Goal: Find specific page/section

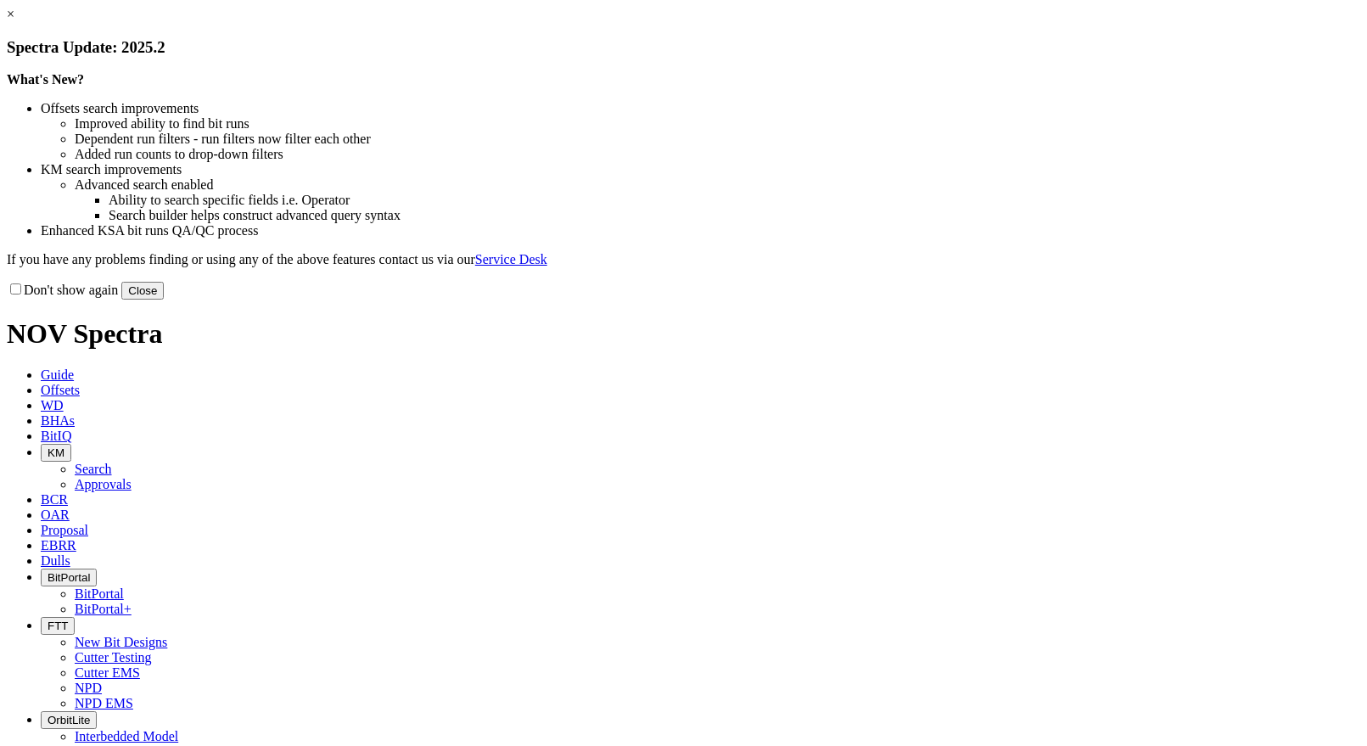
click at [164, 299] on button "Close" at bounding box center [142, 291] width 42 height 18
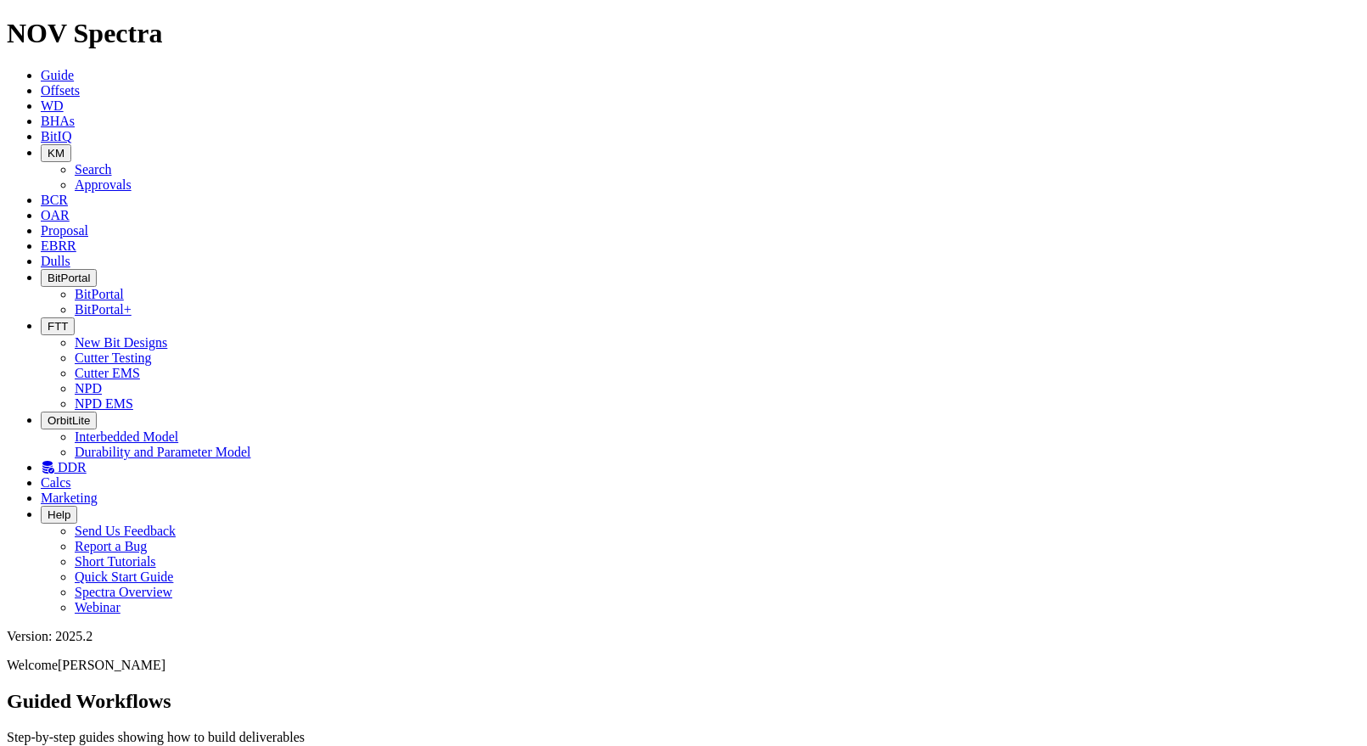
click at [41, 254] on icon at bounding box center [41, 261] width 0 height 14
click at [76, 238] on link "EBRR" at bounding box center [59, 245] width 36 height 14
click at [88, 223] on link "Proposal" at bounding box center [65, 230] width 48 height 14
click at [70, 208] on span "OAR" at bounding box center [55, 215] width 29 height 14
click at [71, 144] on button "KM" at bounding box center [56, 153] width 31 height 18
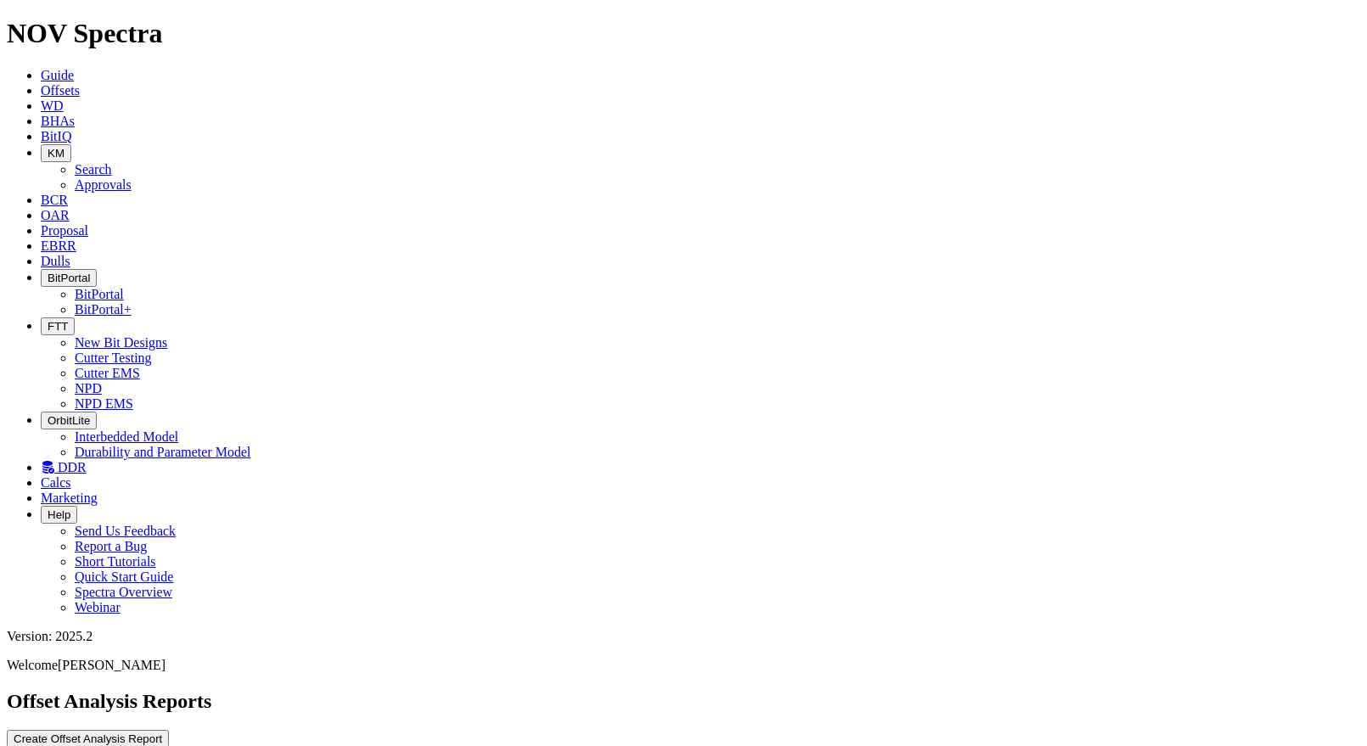
click at [131, 177] on link "Approvals" at bounding box center [103, 184] width 57 height 14
click at [48, 147] on icon "button" at bounding box center [48, 153] width 0 height 13
click at [112, 162] on link "Search" at bounding box center [93, 169] width 37 height 14
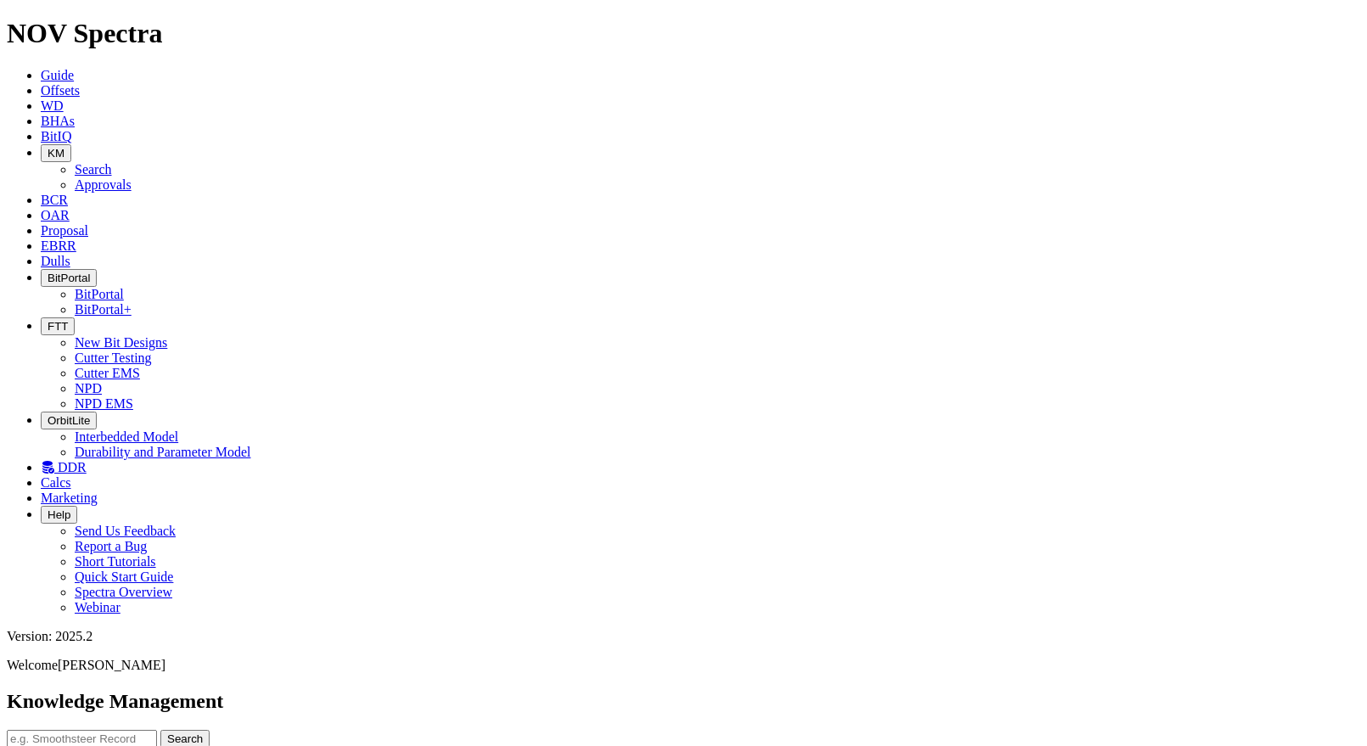
type input "[DATE]"
click at [71, 129] on span "BitIQ" at bounding box center [56, 136] width 31 height 14
